Goal: Task Accomplishment & Management: Use online tool/utility

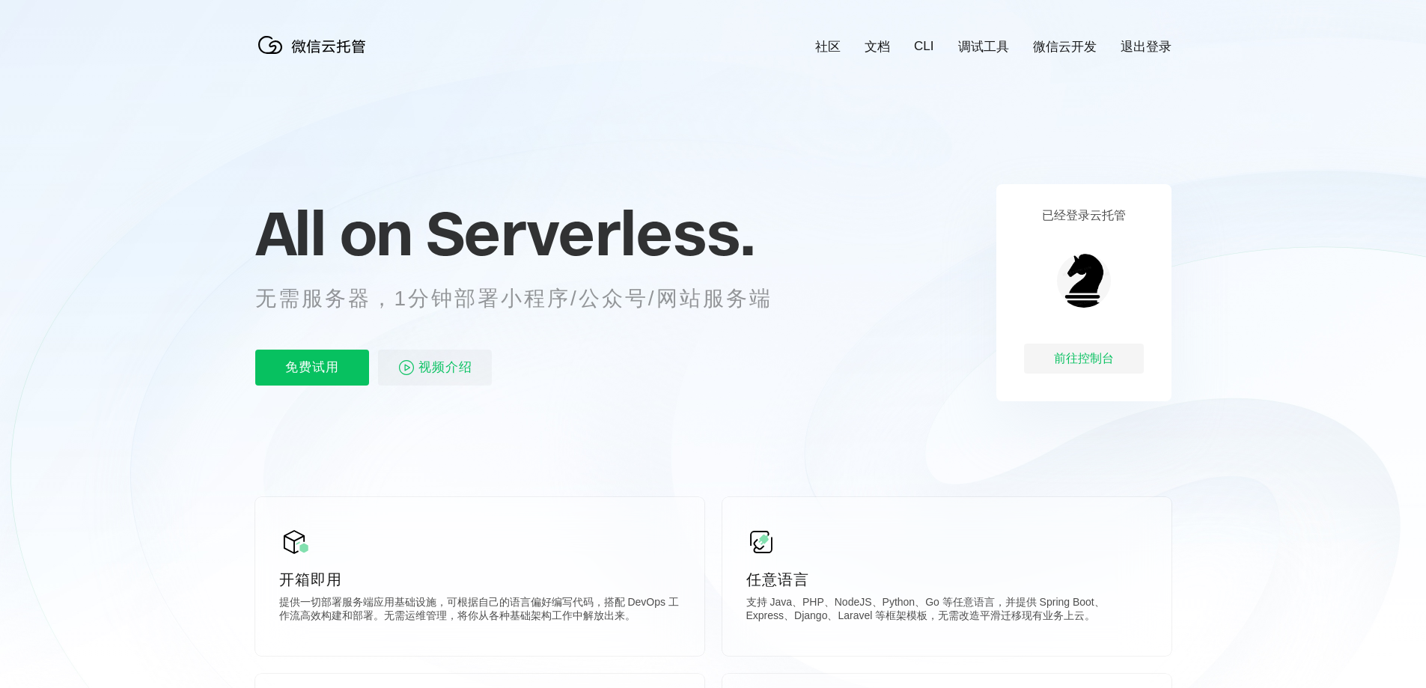
scroll to position [0, 2663]
click at [1074, 356] on div "前往控制台" at bounding box center [1084, 359] width 120 height 30
click at [326, 371] on p "免费试用" at bounding box center [312, 368] width 114 height 36
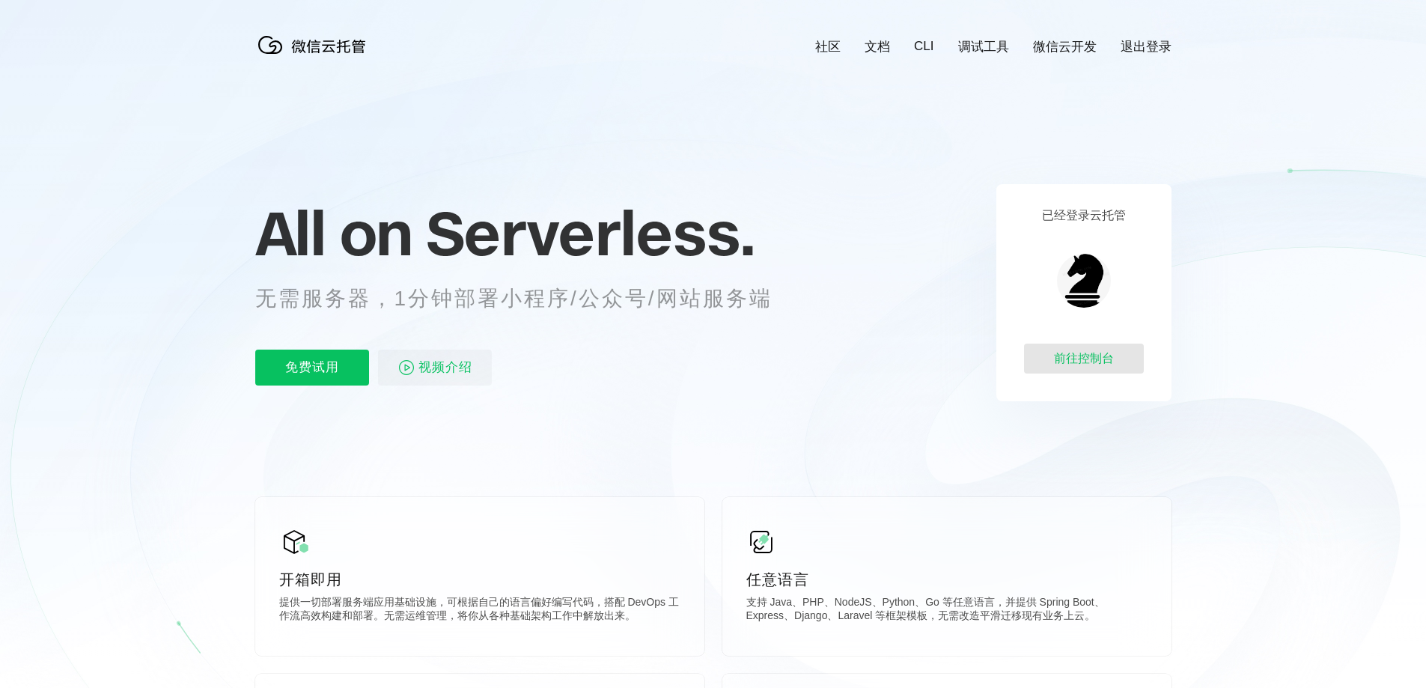
click at [1096, 350] on div "前往控制台" at bounding box center [1084, 359] width 120 height 30
